Goal: Find specific page/section: Find specific page/section

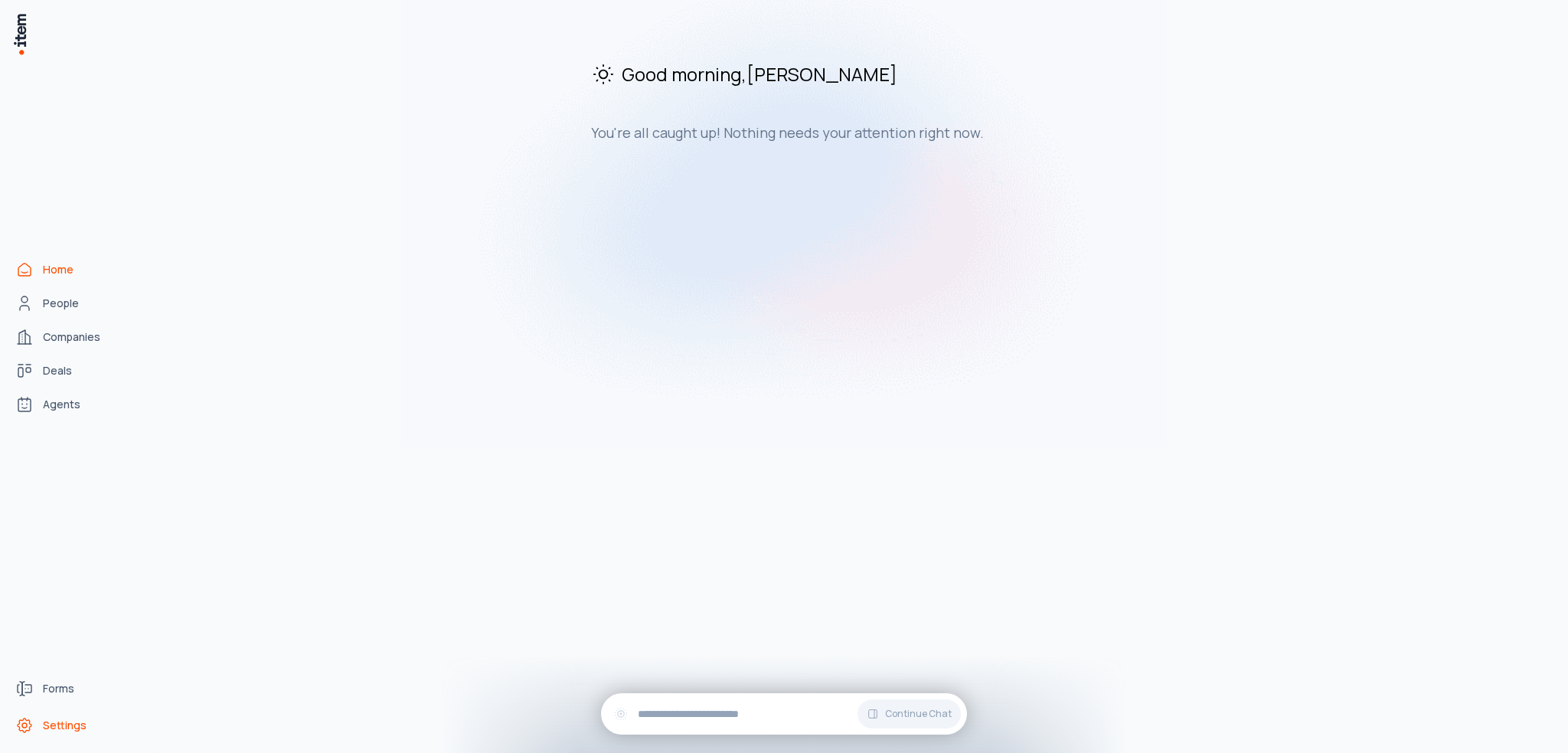
click at [61, 725] on span "Settings" at bounding box center [64, 725] width 43 height 15
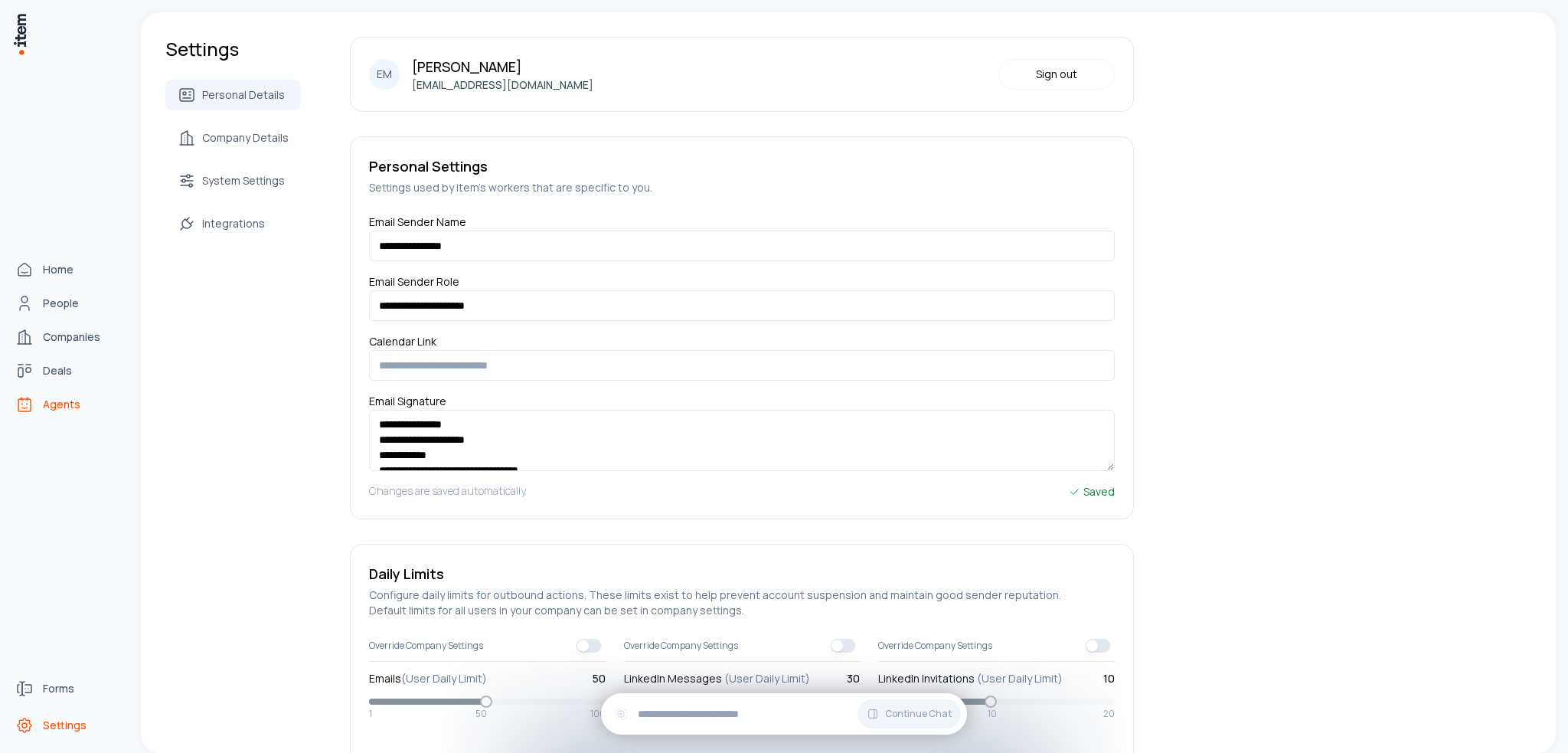
click at [76, 406] on span "Agents" at bounding box center [61, 404] width 38 height 15
